Goal: Transaction & Acquisition: Purchase product/service

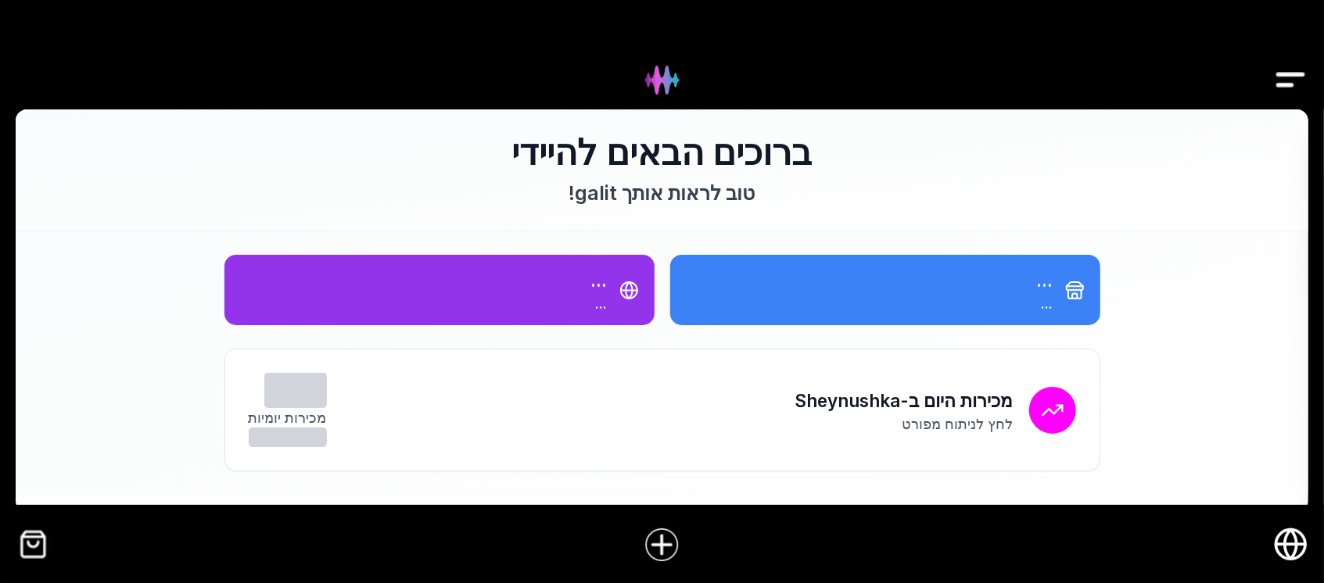
click at [34, 545] on img "קופה" at bounding box center [33, 544] width 35 height 35
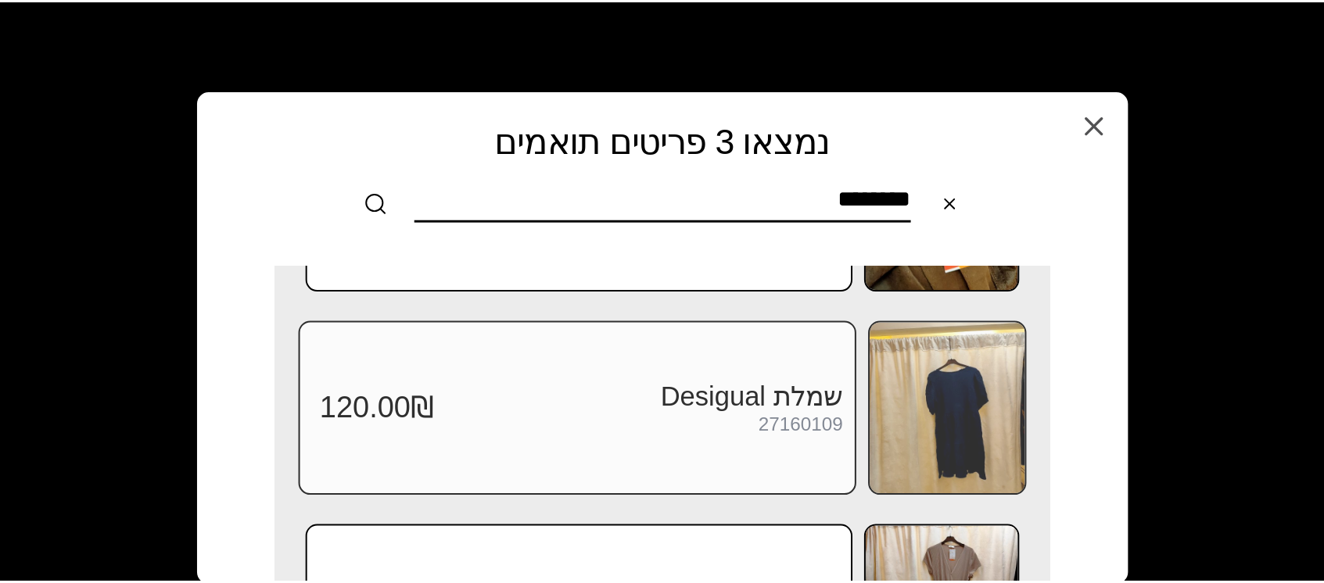
scroll to position [208, 0]
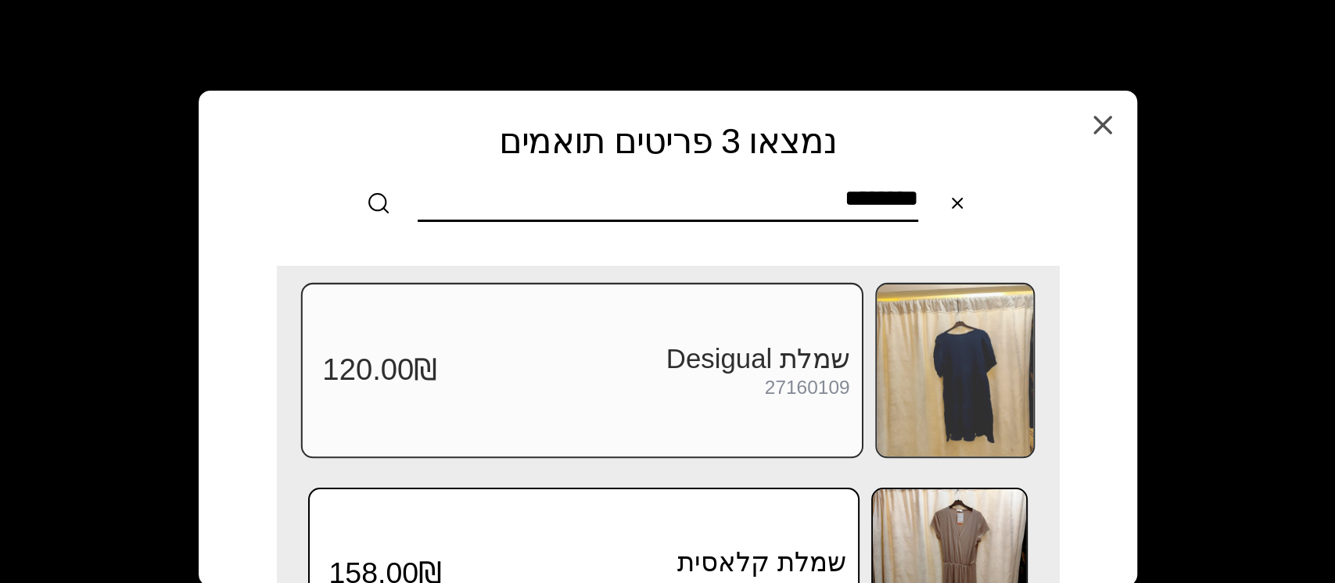
type input "********"
click at [974, 373] on img at bounding box center [955, 371] width 156 height 172
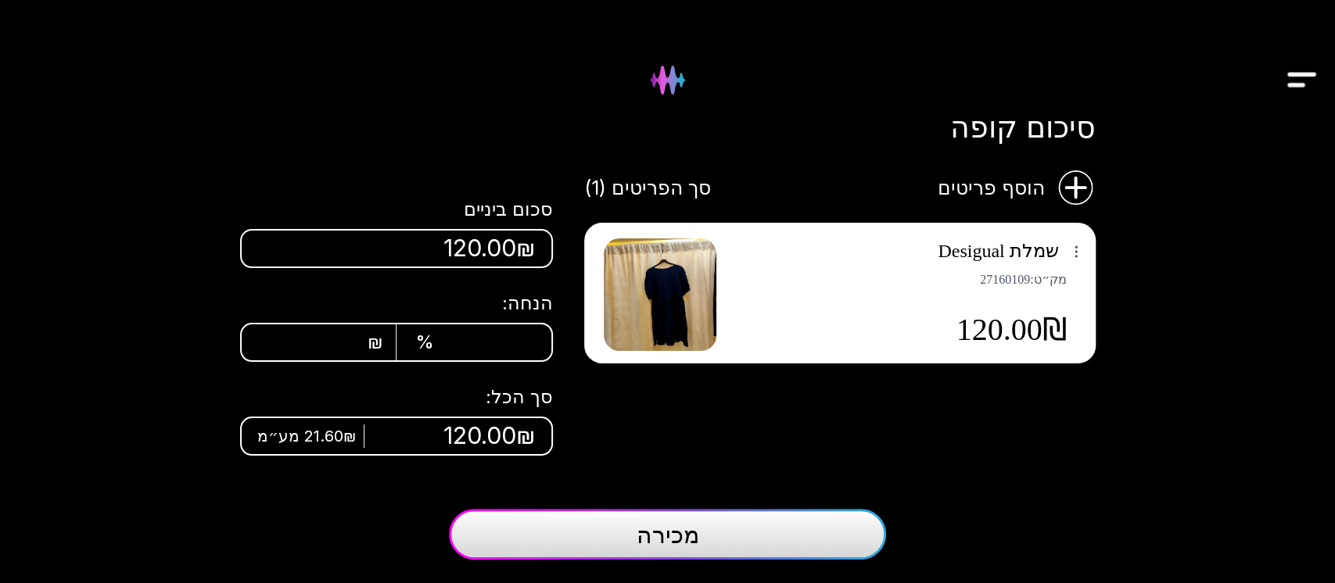
click at [722, 545] on button "מכירה" at bounding box center [667, 534] width 437 height 51
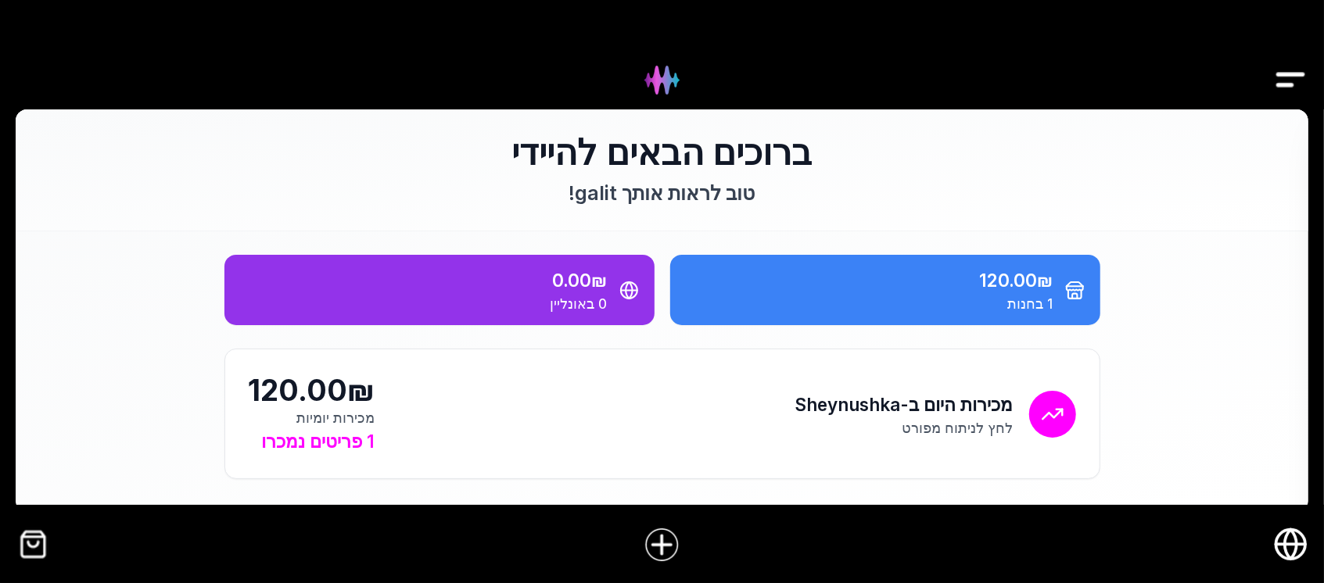
click at [44, 562] on div at bounding box center [662, 545] width 1324 height 61
click at [39, 556] on img "קופה" at bounding box center [33, 544] width 35 height 35
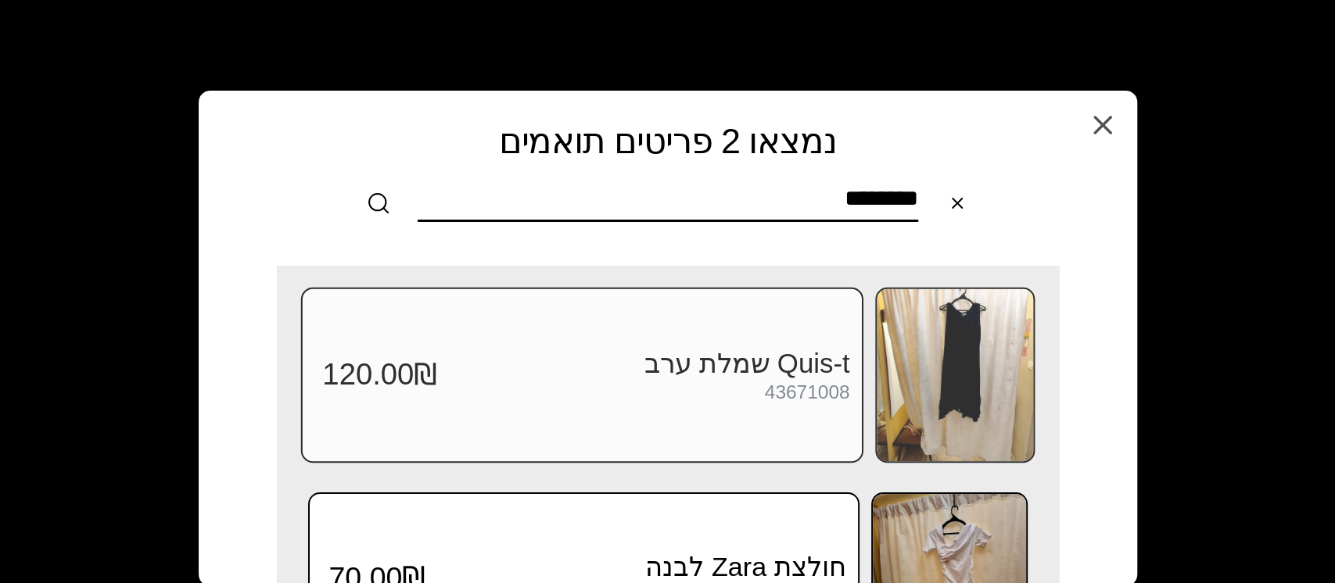
type input "********"
click at [904, 320] on img at bounding box center [955, 375] width 156 height 172
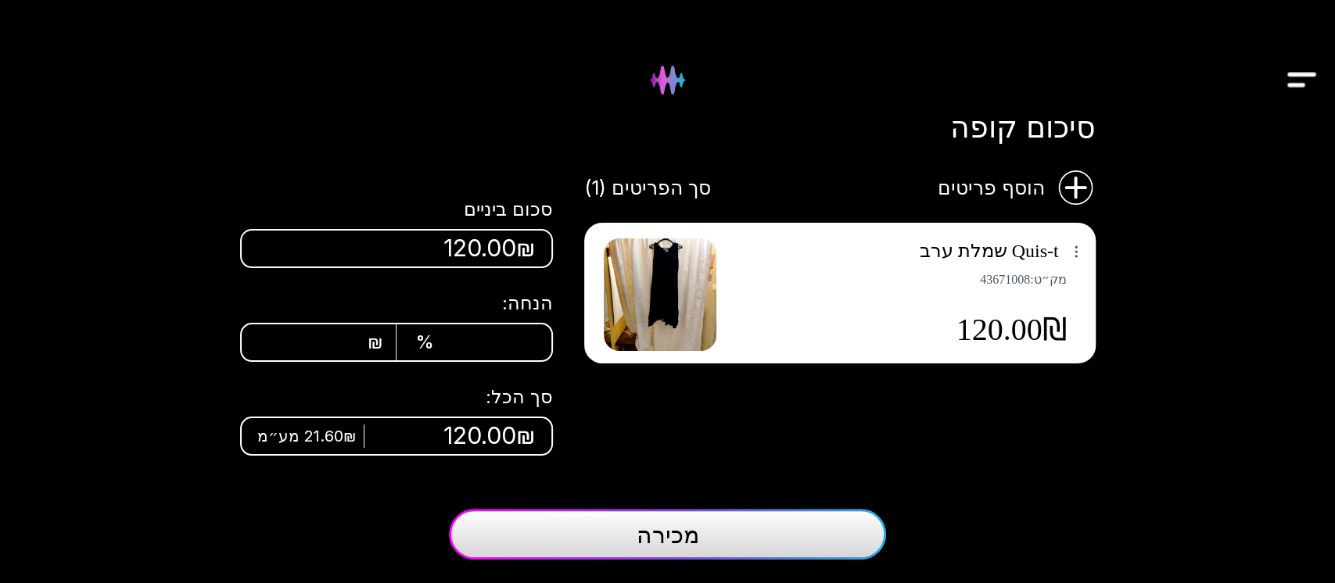
click at [607, 526] on button "מכירה" at bounding box center [667, 534] width 437 height 51
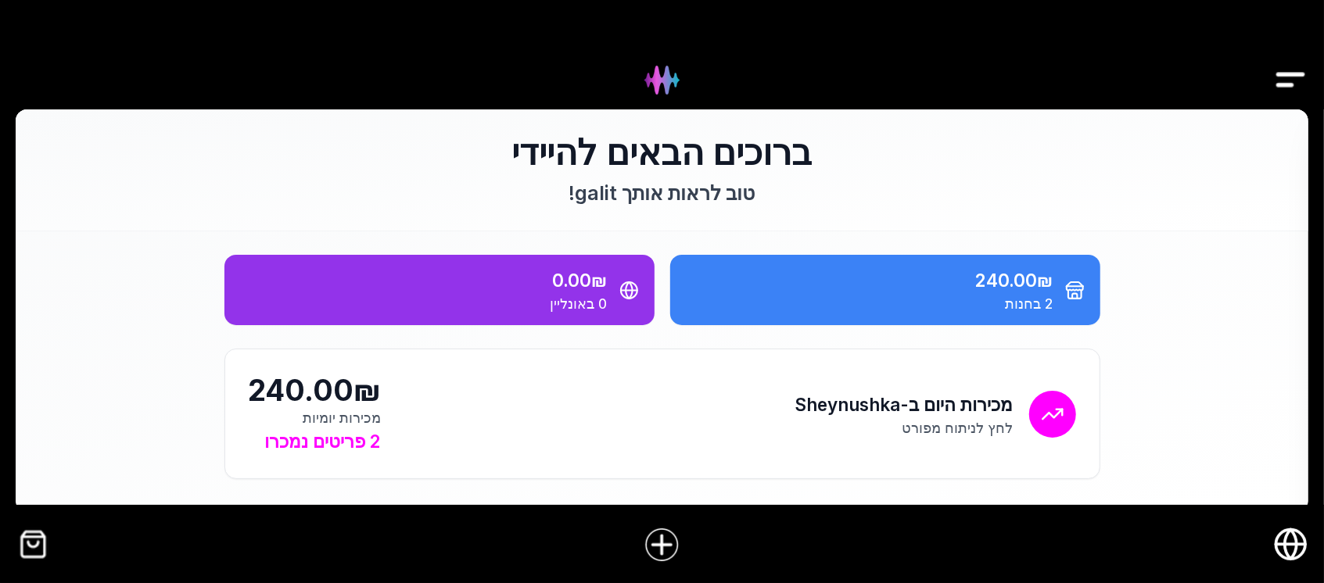
click at [36, 546] on img "קופה" at bounding box center [33, 544] width 35 height 35
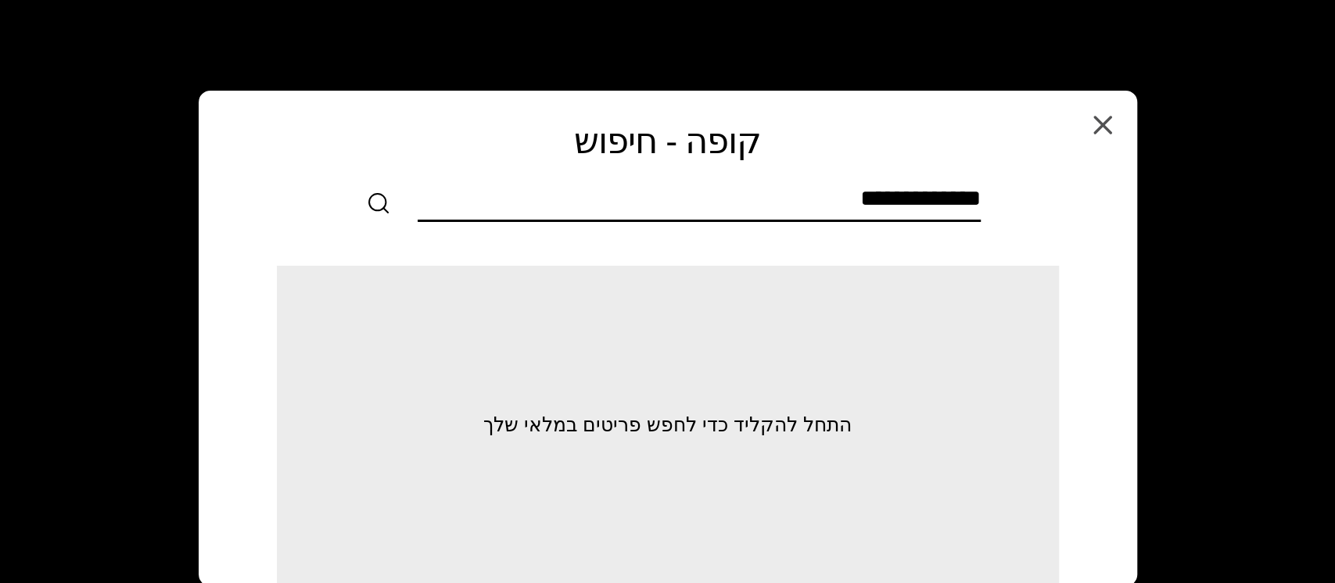
click at [912, 197] on input "text" at bounding box center [699, 202] width 563 height 35
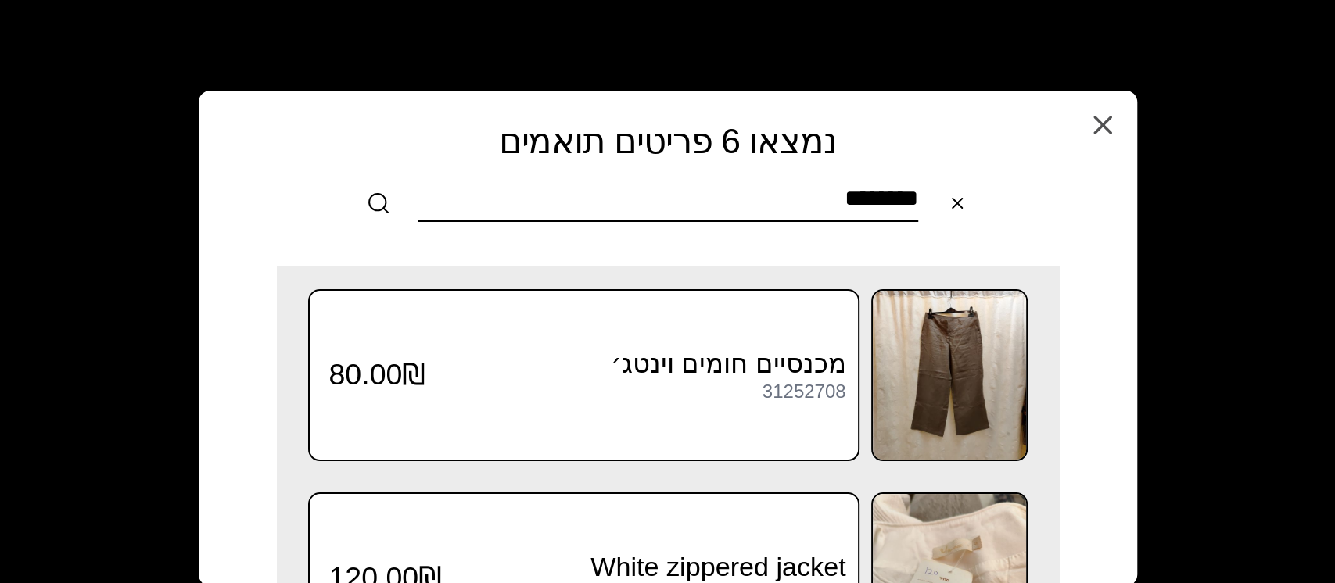
drag, startPoint x: 782, startPoint y: 197, endPoint x: 1064, endPoint y: 234, distance: 283.9
click at [1064, 234] on div "נמצאו 6 פריטים תואמים חפש בין 6 פריטים דומים שנמצאו במלאי שלך, או צלם תמונה חדש…" at bounding box center [668, 172] width 932 height 156
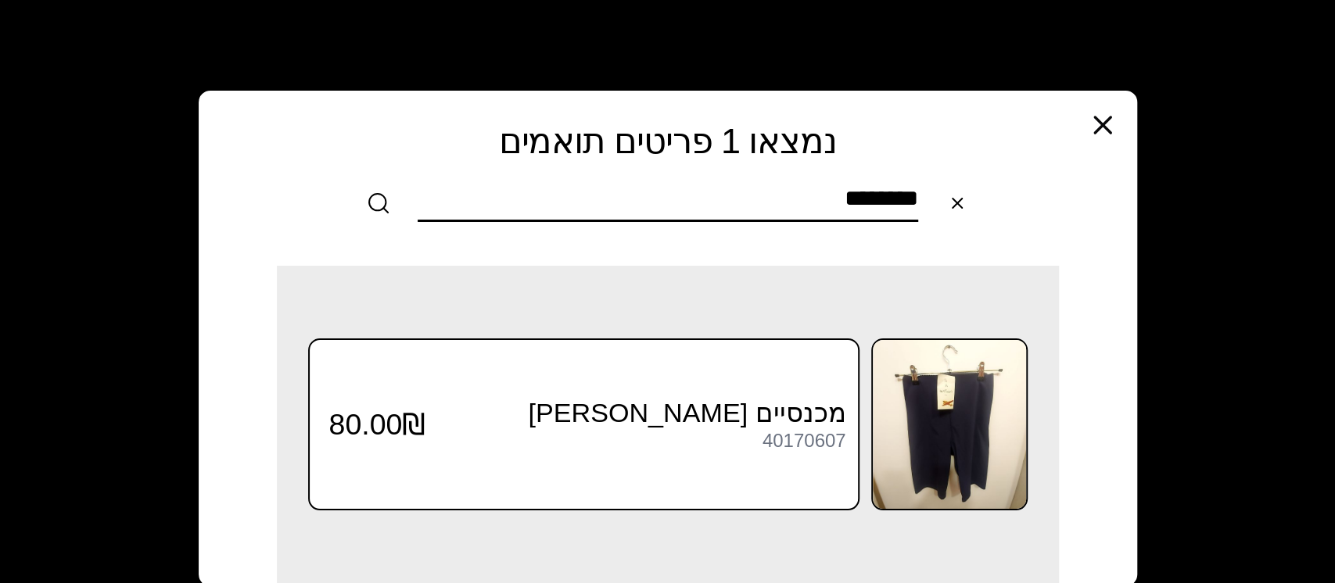
type input "********"
click at [1095, 135] on icon "button" at bounding box center [1102, 124] width 31 height 31
